Goal: Transaction & Acquisition: Purchase product/service

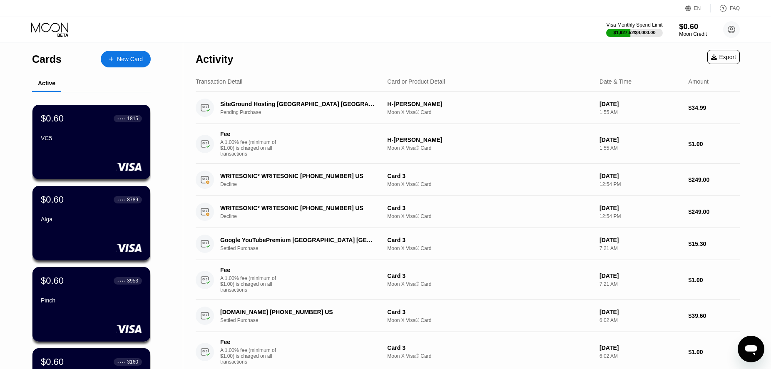
click at [694, 31] on div "$0.60" at bounding box center [693, 26] width 28 height 9
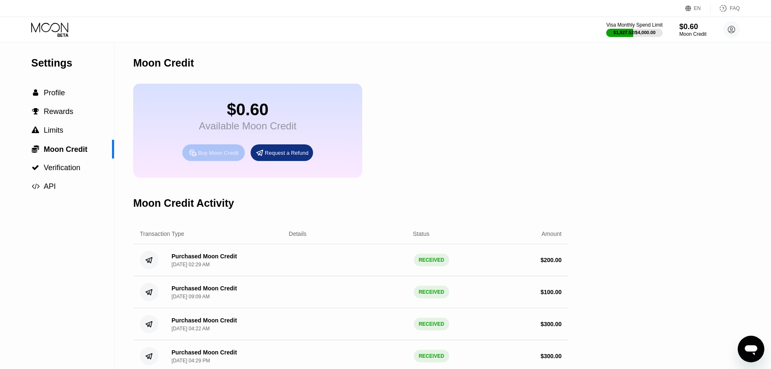
click at [223, 156] on div "Buy Moon Credit" at bounding box center [218, 152] width 40 height 7
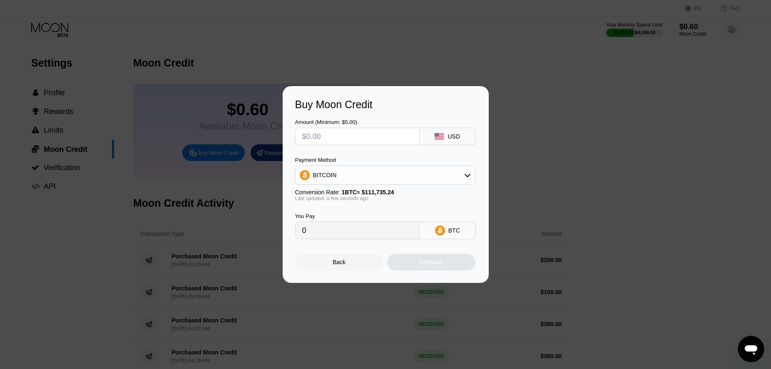
click at [341, 133] on input "text" at bounding box center [357, 136] width 110 height 17
type input "$600"
type input "0.00536984"
drag, startPoint x: 329, startPoint y: 138, endPoint x: 293, endPoint y: 137, distance: 36.2
click at [302, 137] on input "$600" at bounding box center [357, 136] width 110 height 17
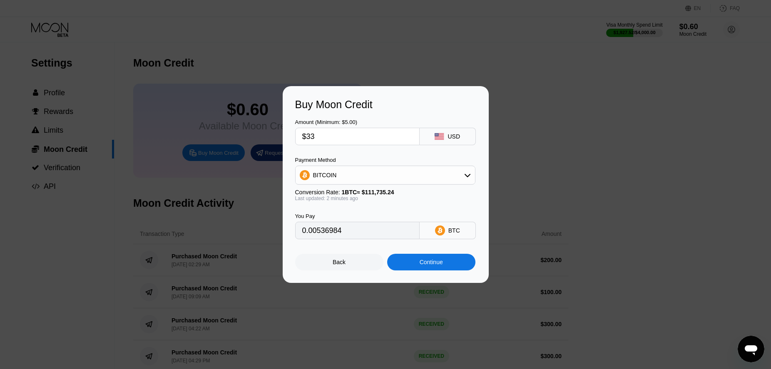
type input "$332"
type input "0.00297131"
click at [332, 136] on input "$332" at bounding box center [357, 136] width 110 height 17
drag, startPoint x: 288, startPoint y: 133, endPoint x: 314, endPoint y: 134, distance: 26.6
click at [302, 133] on input "$332" at bounding box center [357, 136] width 110 height 17
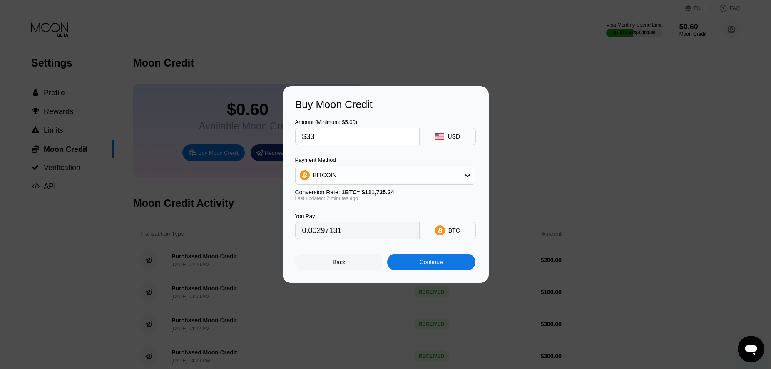
type input "$330"
type input "0.00295342"
type input "$330"
click at [422, 265] on div "Continue" at bounding box center [430, 262] width 23 height 7
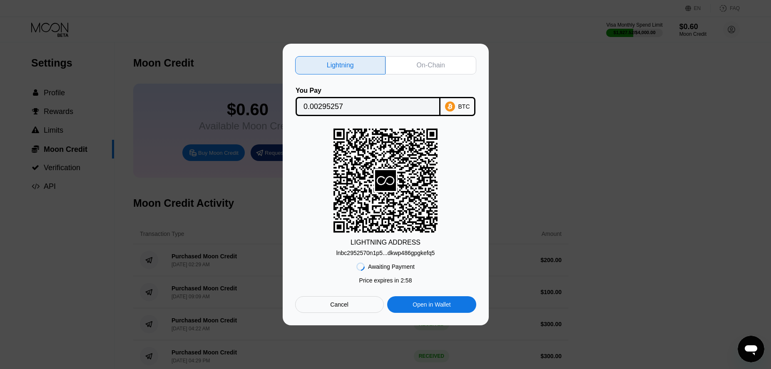
click at [315, 106] on input "0.00295257" at bounding box center [367, 106] width 129 height 17
click at [381, 256] on div "lnbc2952570n1p5...dkwp486gpgkefq5" at bounding box center [385, 253] width 99 height 7
click at [348, 303] on div "Cancel" at bounding box center [339, 304] width 89 height 17
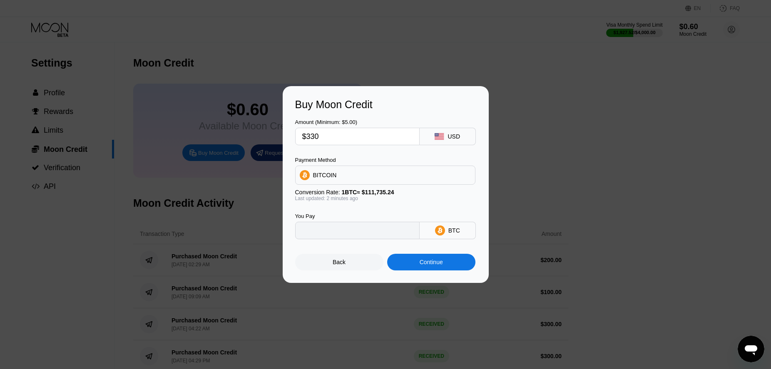
type input "0.00295342"
drag, startPoint x: 318, startPoint y: 135, endPoint x: 302, endPoint y: 134, distance: 16.3
click at [302, 134] on input "$330" at bounding box center [357, 136] width 110 height 17
type input "$320"
type input "0.00286392"
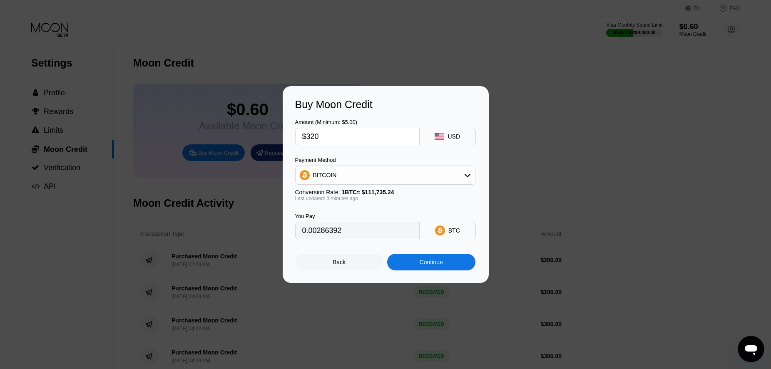
click at [336, 135] on input "$320" at bounding box center [357, 136] width 110 height 17
type input "$320"
click at [429, 266] on div "Continue" at bounding box center [430, 262] width 23 height 7
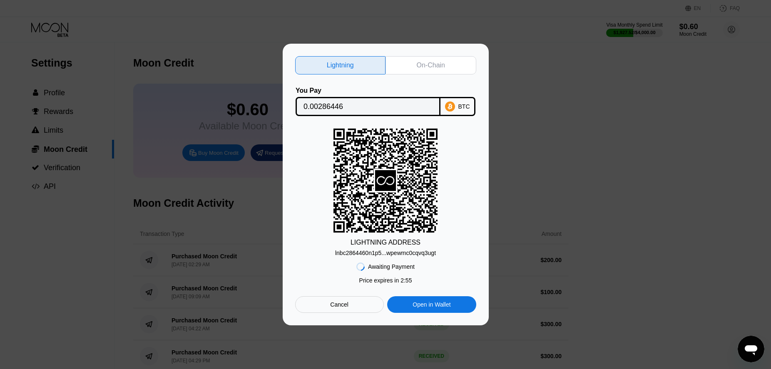
click at [323, 109] on input "0.00286446" at bounding box center [367, 106] width 129 height 17
click at [405, 259] on div "Awaiting Payment Price expires in 2 : 51 Cancel Open in Wallet" at bounding box center [385, 284] width 181 height 57
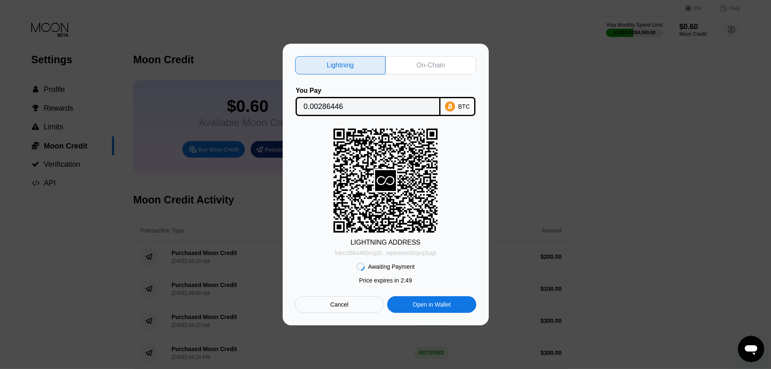
click at [406, 256] on div "lnbc2864460n1p5...wpewmc0cqvq3ugt" at bounding box center [385, 253] width 101 height 7
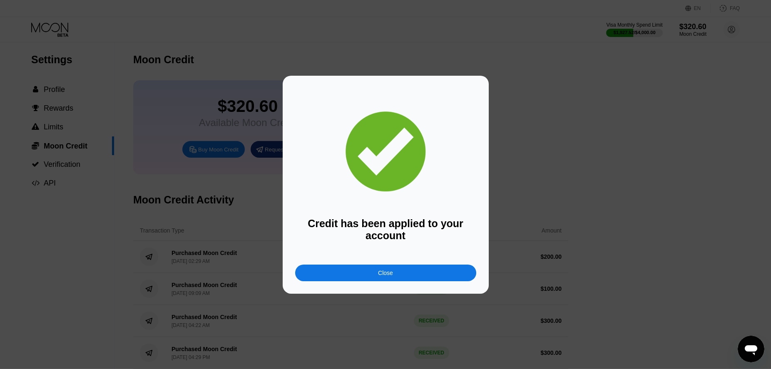
click at [367, 279] on div "Close" at bounding box center [385, 273] width 181 height 17
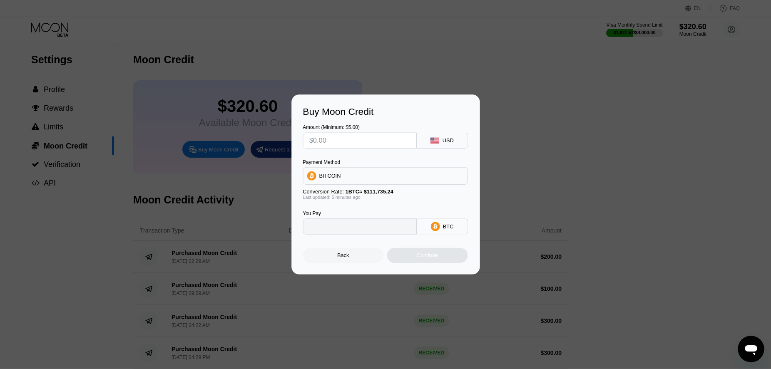
type input "0"
